Goal: Task Accomplishment & Management: Use online tool/utility

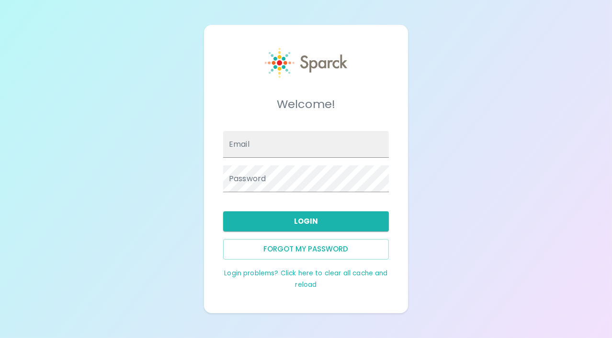
type input "[EMAIL_ADDRESS][DOMAIN_NAME]"
click at [346, 224] on button "Login" at bounding box center [306, 222] width 166 height 20
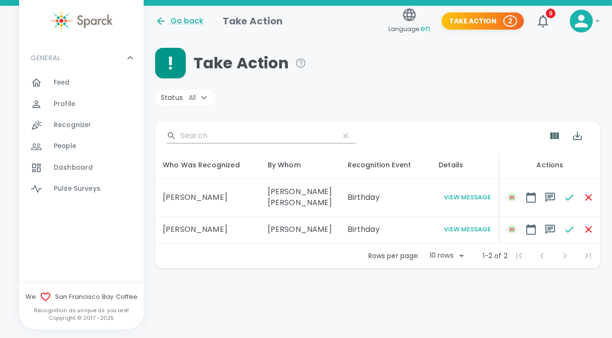
click at [506, 261] on p "1-2 of 2" at bounding box center [494, 256] width 25 height 10
click at [493, 305] on div "Go back Take Action Language: en Take Action 2 9 ! GENERAL 0 Feed 0 Profile 0 R…" at bounding box center [306, 162] width 612 height 313
click at [510, 313] on div "Go back Take Action Language: en Take Action 2 9 ! GENERAL 0 Feed 0 Profile 0 R…" at bounding box center [306, 162] width 612 height 313
click at [521, 313] on div "Go back Take Action Language: en Take Action 2 9 ! GENERAL 0 Feed 0 Profile 0 R…" at bounding box center [306, 162] width 612 height 313
click at [550, 11] on span "9" at bounding box center [551, 14] width 10 height 10
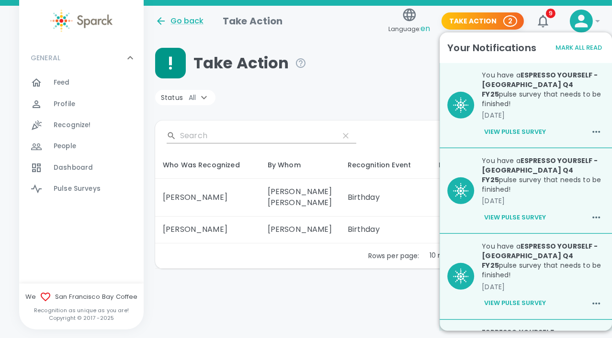
scroll to position [368, 0]
